Goal: Answer question/provide support: Answer question/provide support

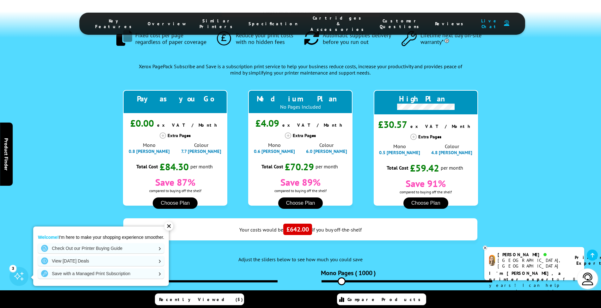
scroll to position [653, 0]
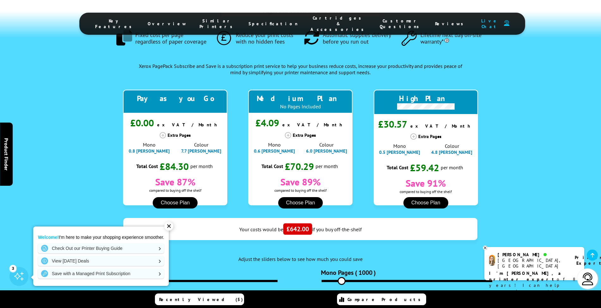
click at [592, 252] on link at bounding box center [591, 255] width 11 height 11
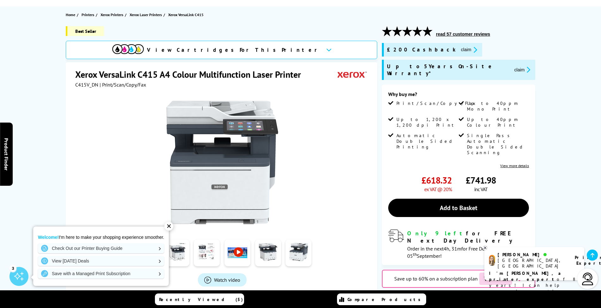
scroll to position [0, 0]
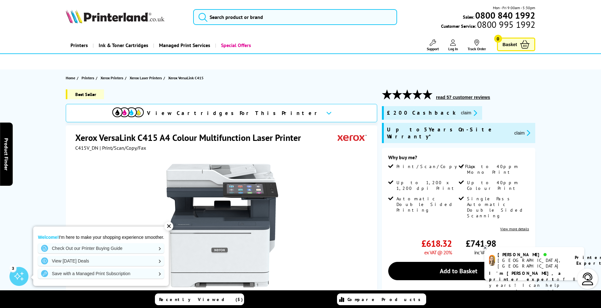
click at [587, 279] on img at bounding box center [587, 279] width 13 height 13
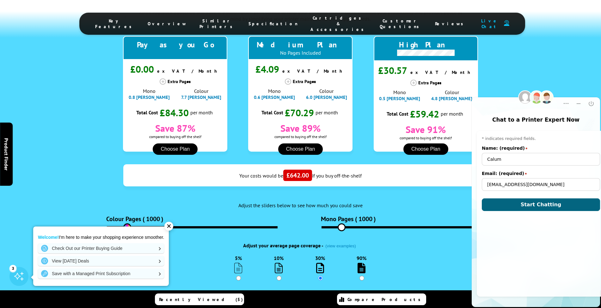
scroll to position [705, 0]
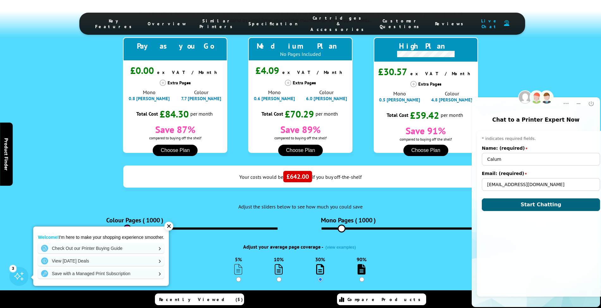
click at [528, 211] on div "Pre-chat window * indicates required fields. Name: (required) star Calum Email:…" at bounding box center [540, 214] width 128 height 166
click at [525, 206] on span "Start Chatting" at bounding box center [540, 205] width 41 height 6
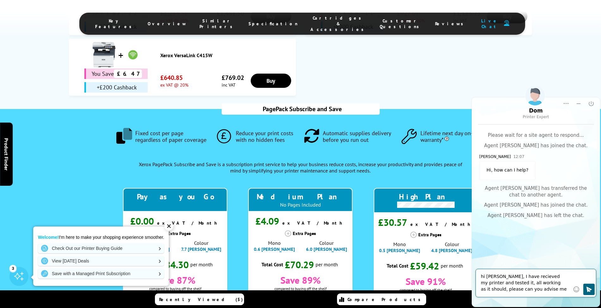
scroll to position [555, 0]
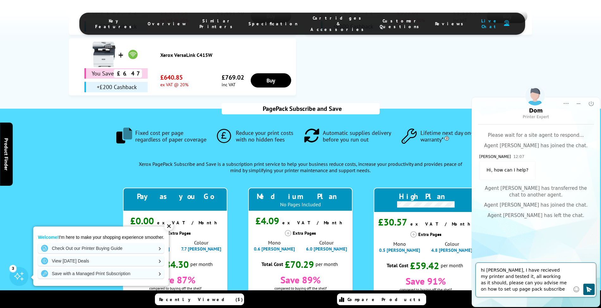
click at [493, 274] on textarea "hi Luke, I have recieved my printer and tested it, all working as it should, pl…" at bounding box center [525, 279] width 89 height 25
click at [488, 270] on textarea "hi Luke, I have recieved my printer and tested it, all working as it should, pl…" at bounding box center [525, 279] width 89 height 25
drag, startPoint x: 495, startPoint y: 270, endPoint x: 434, endPoint y: 271, distance: 60.7
click at [470, 271] on html "Dom Printer Expert Rating Rating Transcript Transcript Print Print Popup Popup …" at bounding box center [535, 197] width 130 height 221
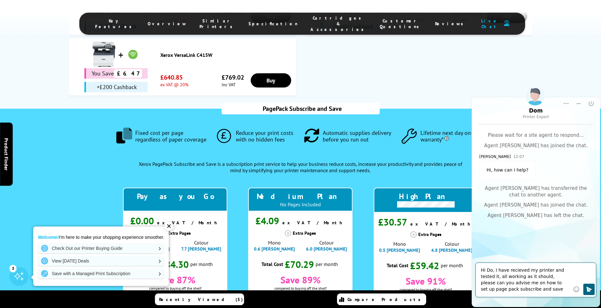
type textarea "Hi Dom, I have recieved my printer and tested it, all working as it should, ple…"
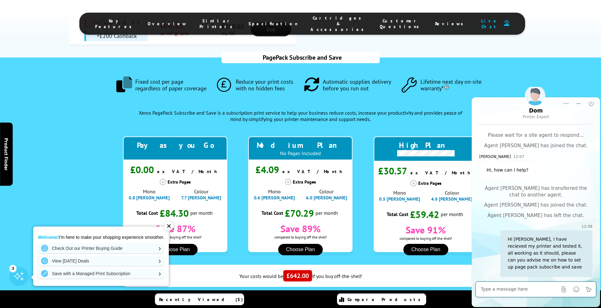
scroll to position [608, 0]
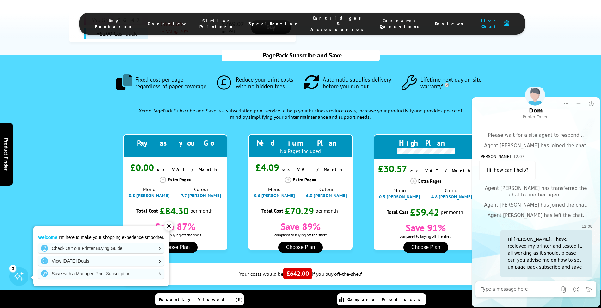
click at [179, 242] on button "Choose Plan" at bounding box center [175, 247] width 45 height 11
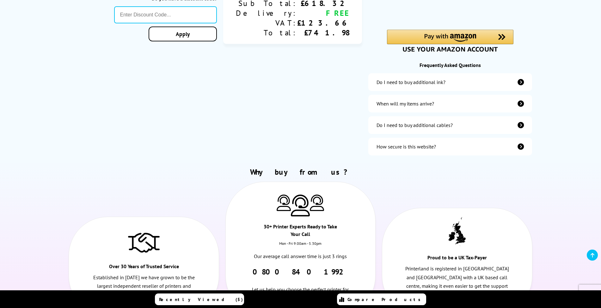
click at [591, 253] on icon at bounding box center [592, 255] width 4 height 5
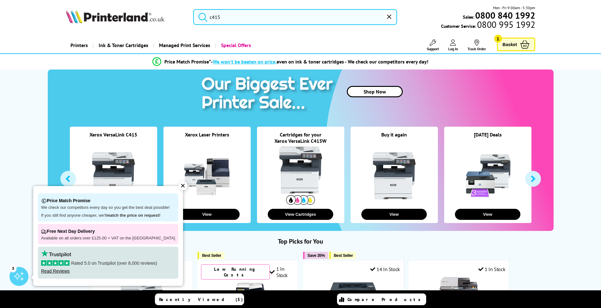
click at [430, 45] on icon at bounding box center [432, 42] width 6 height 6
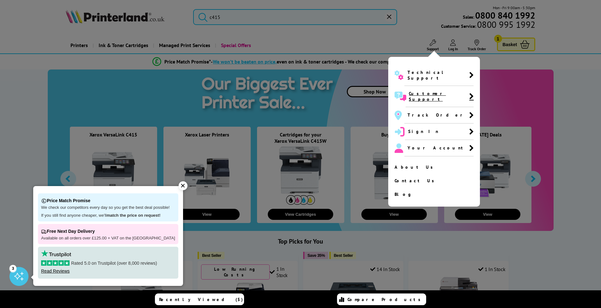
click at [446, 88] on span "Customer Support" at bounding box center [439, 96] width 68 height 21
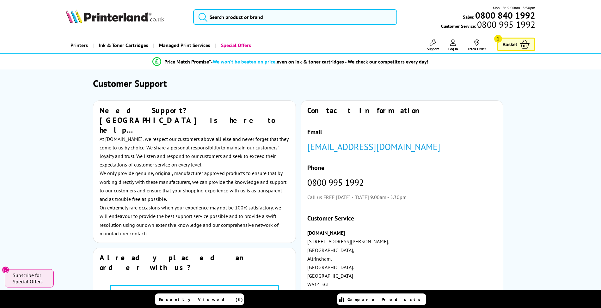
click at [454, 43] on icon at bounding box center [453, 42] width 6 height 6
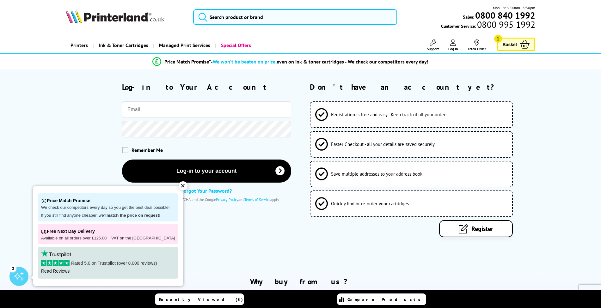
type input "[EMAIL_ADDRESS][DOMAIN_NAME]"
click at [206, 171] on button "Log-in to your account" at bounding box center [206, 171] width 169 height 23
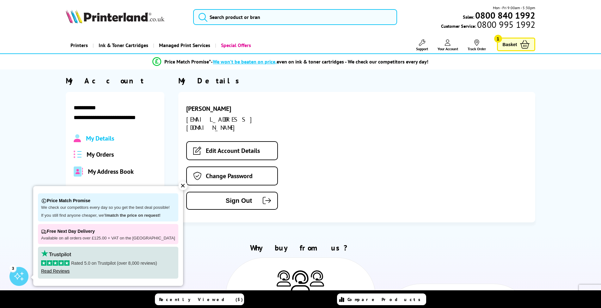
click at [42, 166] on section "**********" at bounding box center [300, 149] width 601 height 147
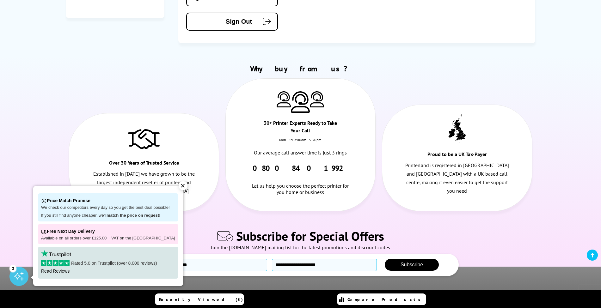
scroll to position [178, 0]
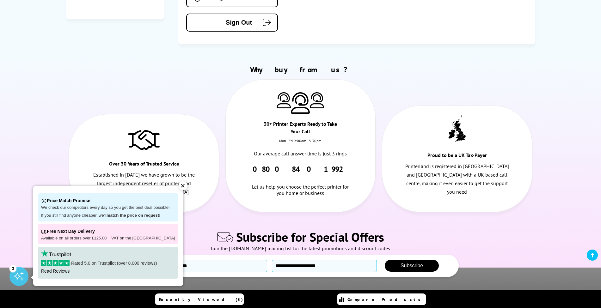
click at [591, 254] on icon at bounding box center [592, 255] width 4 height 5
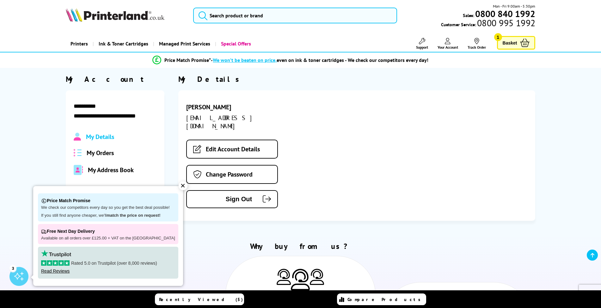
scroll to position [0, 0]
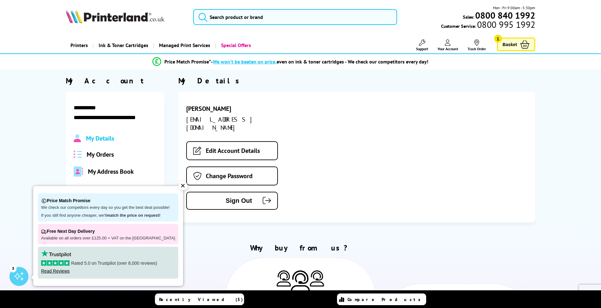
click at [373, 297] on span "Compare Products" at bounding box center [385, 300] width 76 height 6
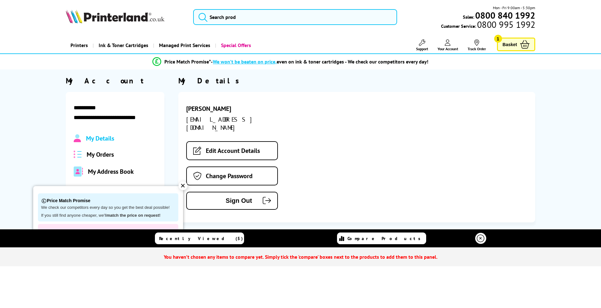
click at [476, 235] on link at bounding box center [480, 238] width 11 height 11
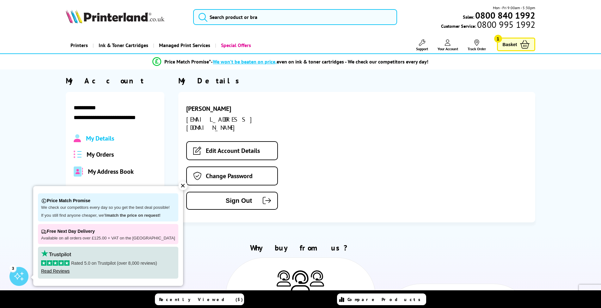
click at [477, 243] on h2 "Why buy from us?" at bounding box center [301, 248] width 470 height 10
click at [18, 276] on div "3" at bounding box center [18, 276] width 19 height 19
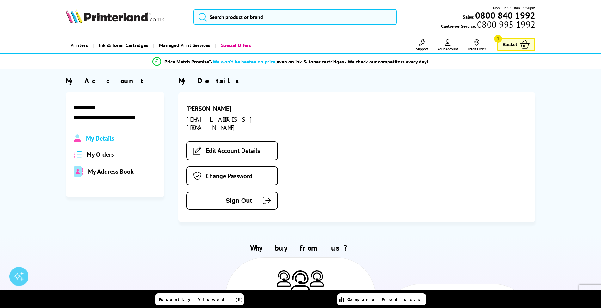
scroll to position [124, 0]
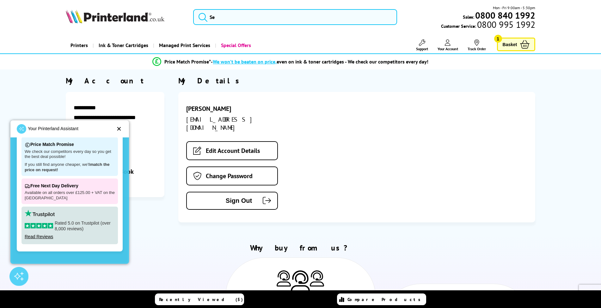
click at [390, 124] on div "Calum Haggan info@willowshopfitting.co.uk Edit Account Details Change Password …" at bounding box center [356, 157] width 357 height 130
click at [423, 46] on link "Support" at bounding box center [422, 45] width 12 height 12
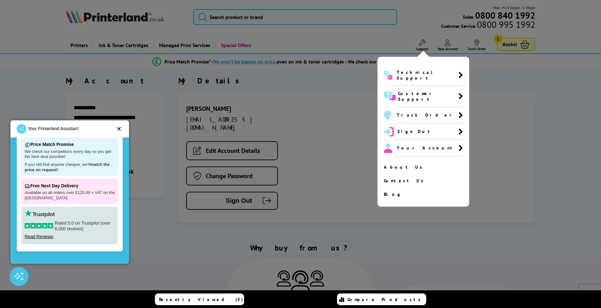
click at [330, 107] on div at bounding box center [300, 154] width 601 height 308
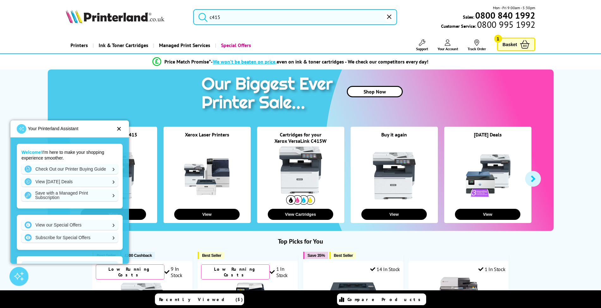
type input "c"
click at [118, 126] on div "✕" at bounding box center [118, 129] width 5 height 6
